Goal: Communication & Community: Answer question/provide support

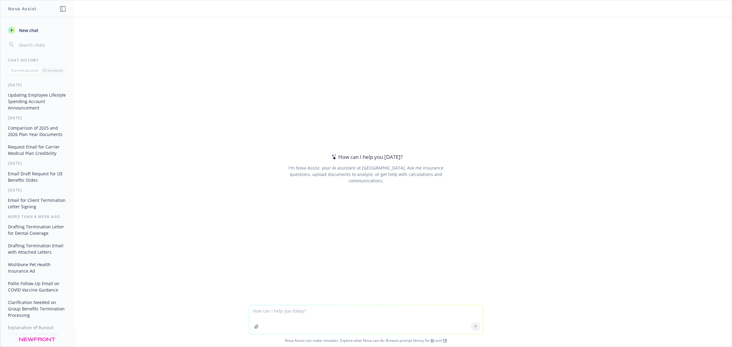
click at [342, 308] on textarea at bounding box center [366, 319] width 234 height 29
paste textarea
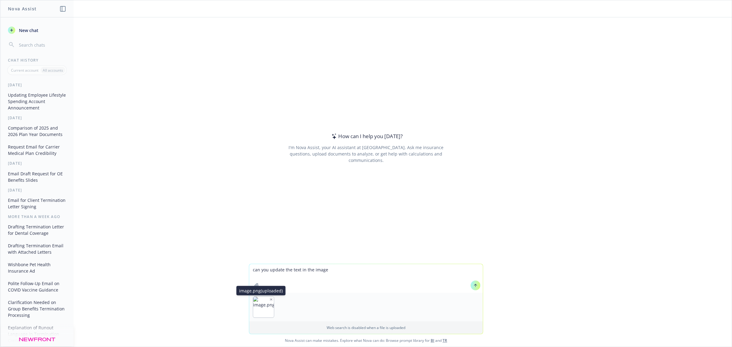
click at [256, 310] on img "button" at bounding box center [263, 307] width 21 height 21
click at [331, 270] on textarea "can you update the text in the image" at bounding box center [366, 278] width 234 height 29
click at [296, 272] on textarea "can you update the text in the image" at bounding box center [366, 278] width 234 height 29
click at [308, 265] on textarea "can you update the text annoucement in the image" at bounding box center [366, 278] width 234 height 29
click at [308, 269] on textarea "can you update the text annoucement in the image" at bounding box center [366, 278] width 234 height 29
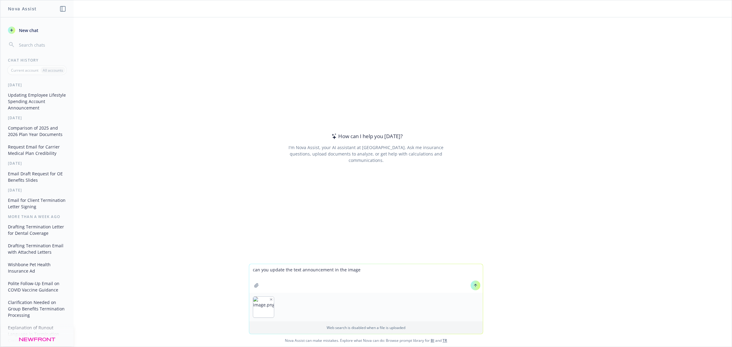
click at [374, 275] on textarea "can you update the text announcement in the image" at bounding box center [366, 278] width 234 height 29
type textarea "can you update the text announcement in the image for continuing coverage for 2…"
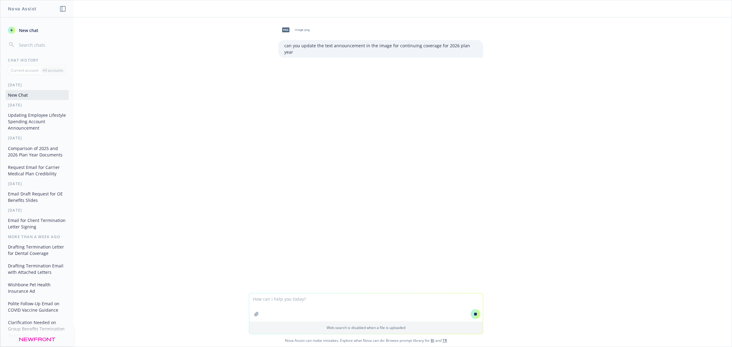
click at [302, 29] on span "image.png" at bounding box center [302, 30] width 15 height 4
click at [270, 300] on icon "button" at bounding box center [271, 299] width 3 height 3
click at [275, 299] on textarea at bounding box center [366, 307] width 234 height 28
click at [420, 46] on p "can you update the text announcement in the image for continuing coverage for 2…" at bounding box center [380, 48] width 193 height 13
drag, startPoint x: 421, startPoint y: 46, endPoint x: 368, endPoint y: 148, distance: 115.2
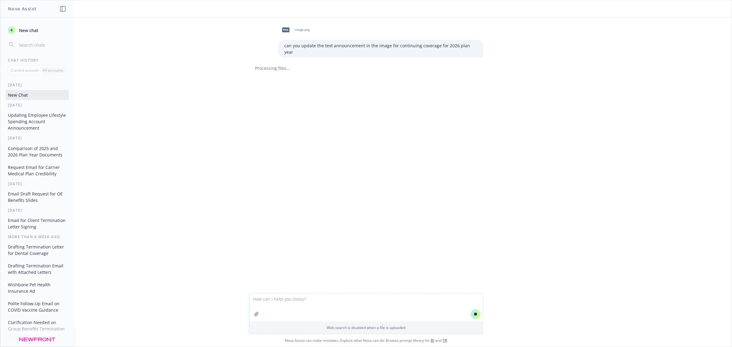
click at [368, 148] on div "png image.png can you update the text announcement in the image for continuing …" at bounding box center [365, 155] width 731 height 276
click at [339, 45] on p "can you update the text announcement in the image for continuing coverage for 2…" at bounding box center [380, 48] width 193 height 13
click at [328, 298] on textarea at bounding box center [366, 307] width 234 height 28
click at [313, 306] on textarea at bounding box center [366, 307] width 234 height 28
click at [471, 315] on button at bounding box center [476, 314] width 10 height 10
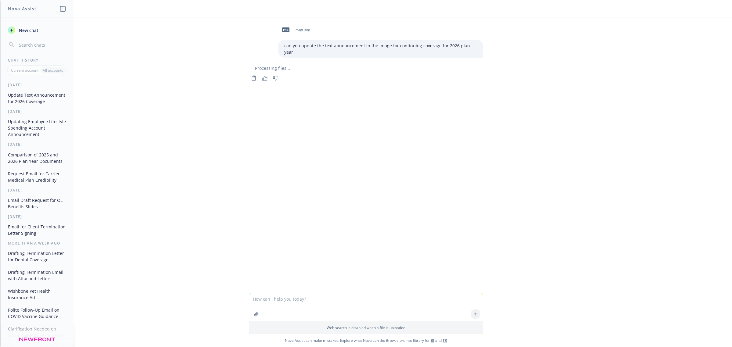
click at [254, 78] on icon "Copy to clipboard" at bounding box center [254, 78] width 1 height 0
click at [253, 75] on icon "Copied" at bounding box center [253, 77] width 5 height 5
click at [252, 75] on icon "Copied" at bounding box center [253, 77] width 5 height 5
drag, startPoint x: 251, startPoint y: 72, endPoint x: 237, endPoint y: 106, distance: 36.9
click at [236, 109] on div "png image.png can you update the text announcement in the image for continuing …" at bounding box center [365, 155] width 731 height 276
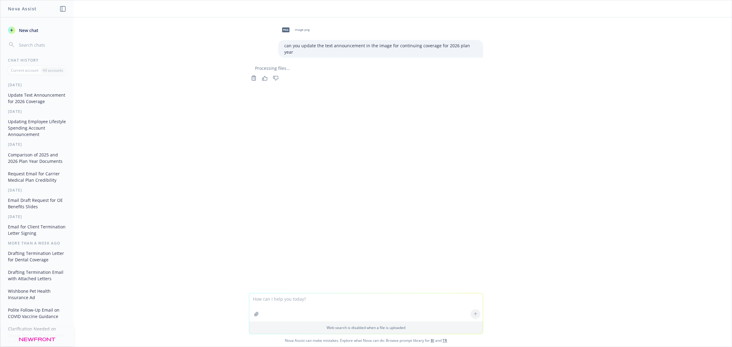
click at [332, 47] on p "can you update the text announcement in the image for continuing coverage for 2…" at bounding box center [380, 48] width 193 height 13
drag, startPoint x: 332, startPoint y: 47, endPoint x: 302, endPoint y: 171, distance: 128.3
click at [302, 171] on div "png image.png can you update the text announcement in the image for continuing …" at bounding box center [365, 155] width 731 height 276
click at [299, 301] on textarea at bounding box center [366, 307] width 234 height 28
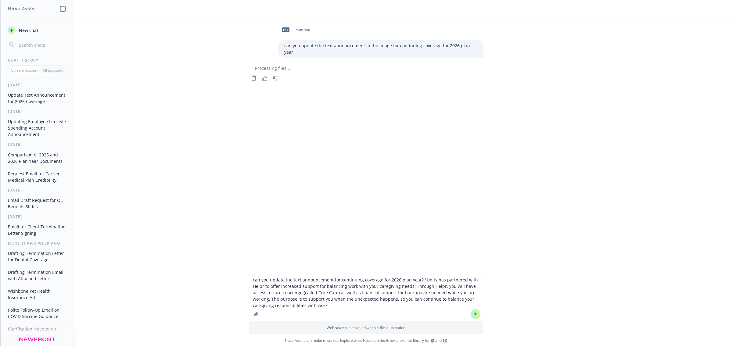
type textarea "can you update the text announcement for continuing coverage for 2026 plan year…"
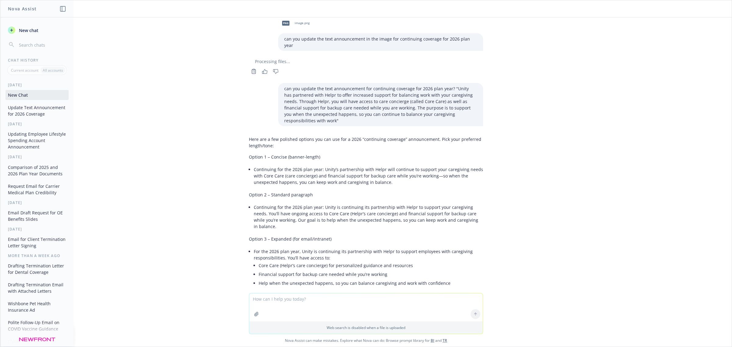
scroll to position [29, 0]
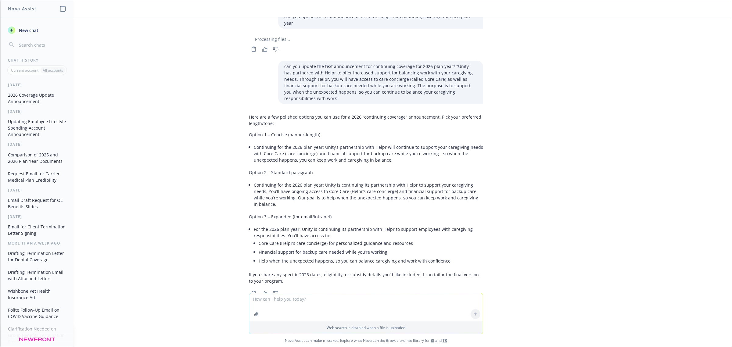
click at [23, 135] on button "Updating Employee Lifestyle Spending Account Announcement" at bounding box center [36, 127] width 63 height 23
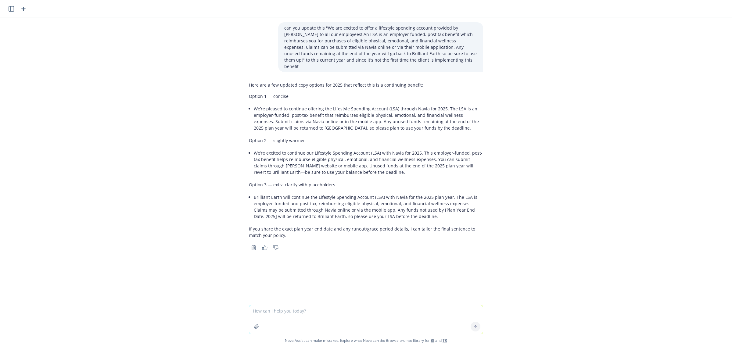
click at [10, 11] on icon "button" at bounding box center [11, 8] width 5 height 5
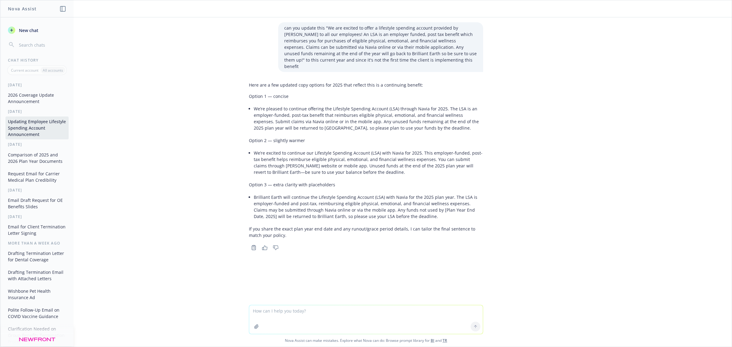
click at [30, 98] on button "2026 Coverage Update Announcement" at bounding box center [36, 98] width 63 height 16
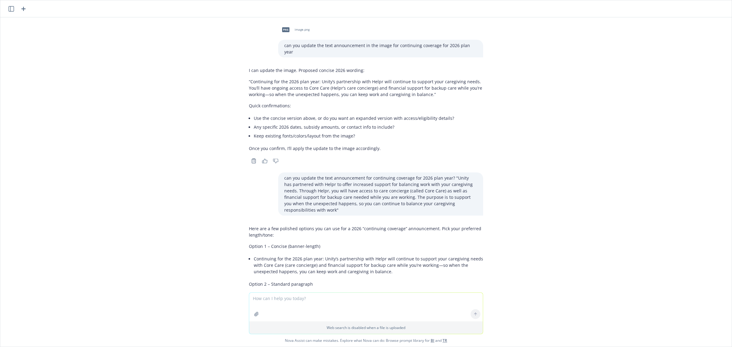
scroll to position [112, 0]
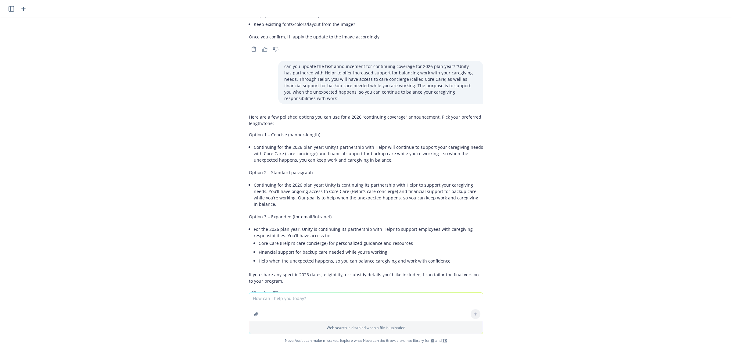
click at [284, 292] on div "Web search is disabled when a file is uploaded" at bounding box center [366, 313] width 234 height 42
click at [287, 301] on textarea at bounding box center [366, 307] width 234 height 29
type textarea "can you make it more warm and elaborate"
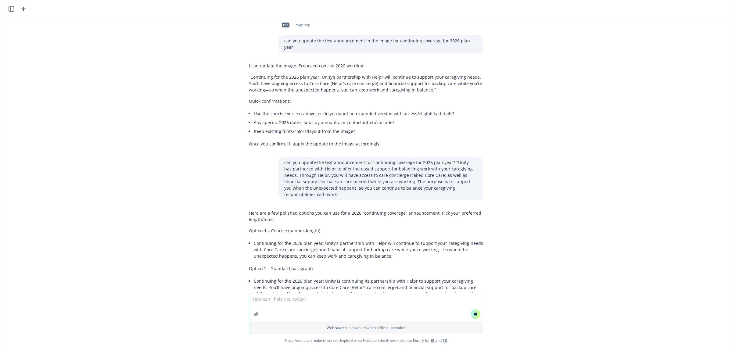
scroll to position [0, 0]
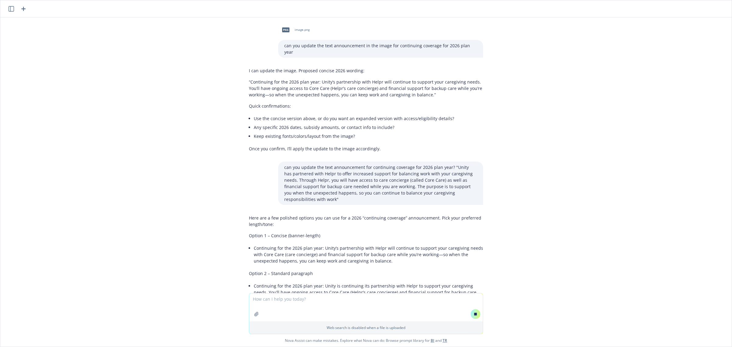
click at [14, 11] on button at bounding box center [11, 8] width 7 height 7
click at [9, 9] on icon "button" at bounding box center [11, 8] width 5 height 5
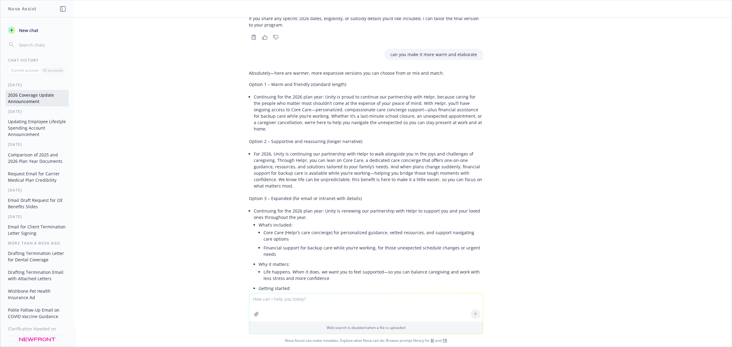
scroll to position [330, 0]
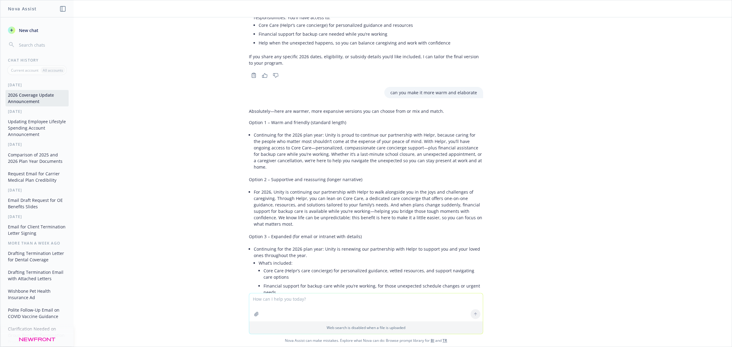
drag, startPoint x: 420, startPoint y: 207, endPoint x: 418, endPoint y: 202, distance: 5.2
drag, startPoint x: 418, startPoint y: 202, endPoint x: 348, endPoint y: 188, distance: 71.8
click at [348, 188] on li "For 2026, Unity is continuing our partnership with Helpr to walk alongside you …" at bounding box center [368, 208] width 229 height 41
